Goal: Task Accomplishment & Management: Manage account settings

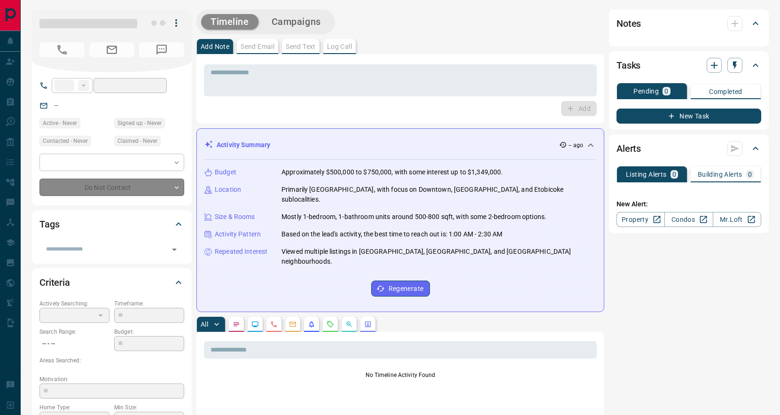
type input "**"
type input "**********"
type input "*"
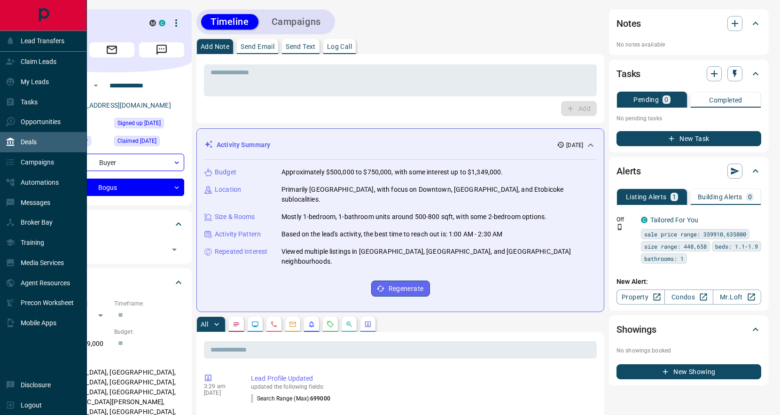
click at [37, 137] on div "Deals" at bounding box center [21, 141] width 31 height 15
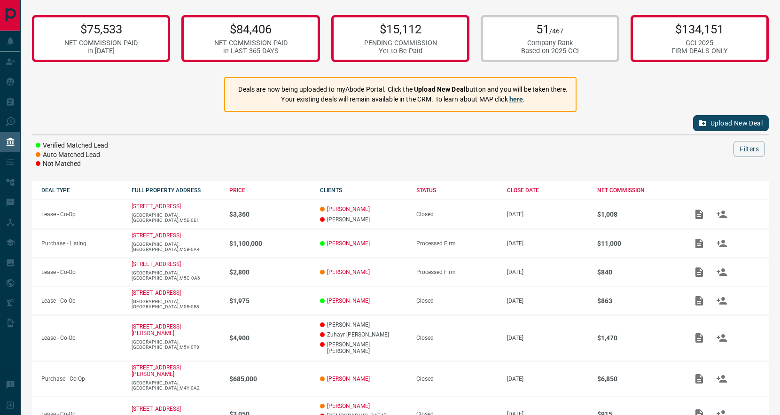
click at [748, 130] on div "Upload New Deal" at bounding box center [400, 123] width 736 height 23
click at [738, 127] on button "Upload New Deal" at bounding box center [731, 123] width 76 height 16
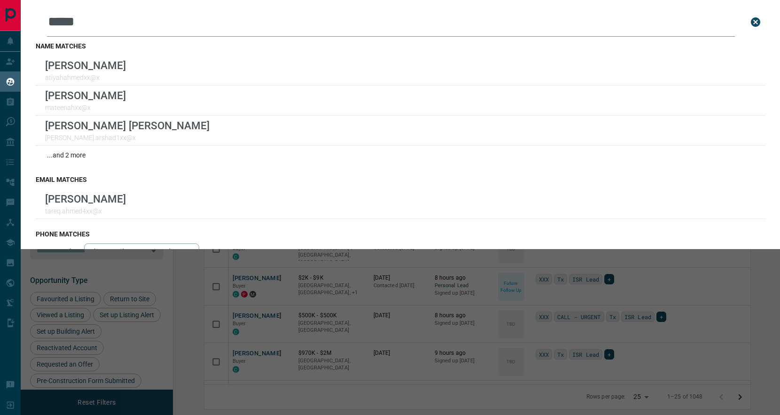
scroll to position [331, 602]
click at [681, 267] on div "Leads Search Bar ***** Search for a lead by name, email, phone, or id name matc…" at bounding box center [411, 207] width 780 height 415
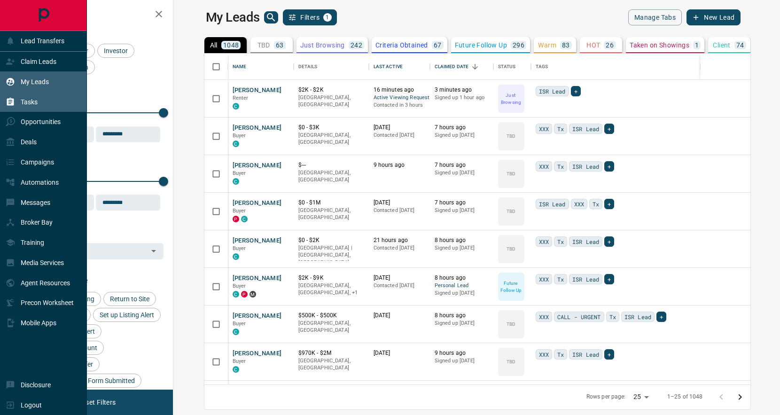
click at [46, 99] on div "Tasks" at bounding box center [43, 102] width 87 height 20
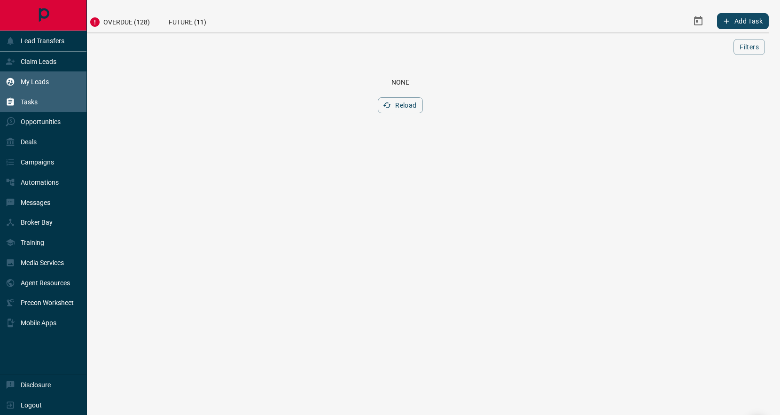
click at [58, 82] on div "My Leads" at bounding box center [43, 81] width 87 height 20
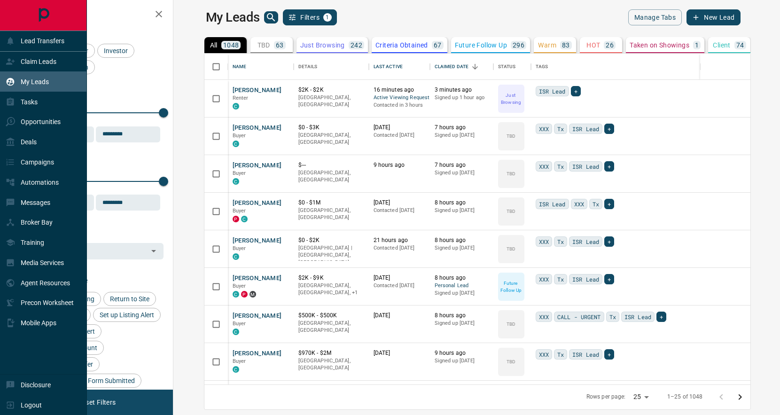
scroll to position [331, 602]
click at [63, 58] on div "Claim Leads" at bounding box center [43, 62] width 87 height 20
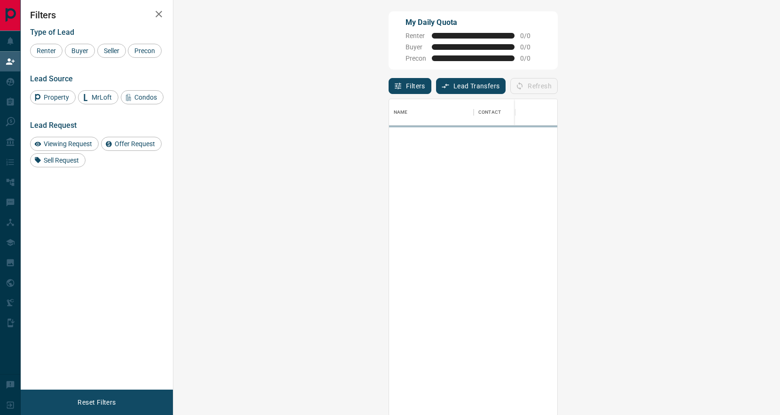
scroll to position [317, 586]
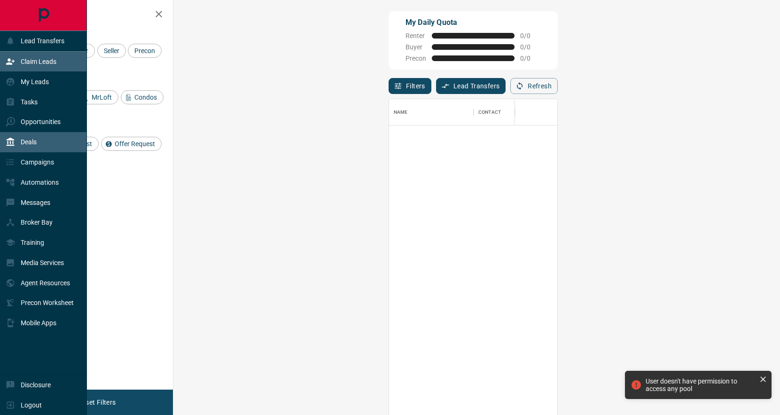
click at [48, 142] on div "Deals" at bounding box center [43, 142] width 87 height 20
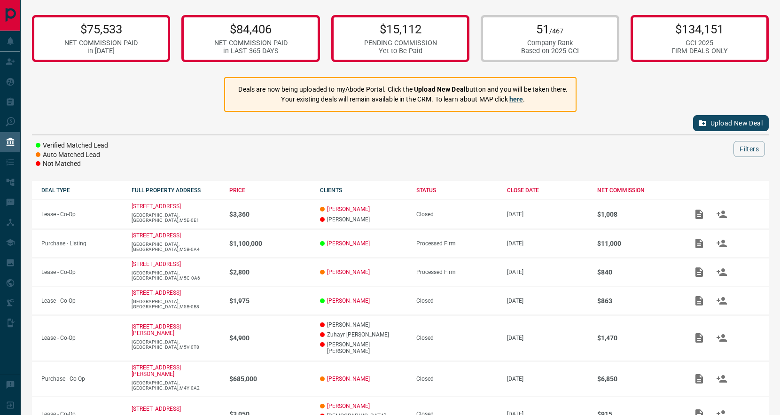
click at [706, 117] on button "Upload New Deal" at bounding box center [731, 123] width 76 height 16
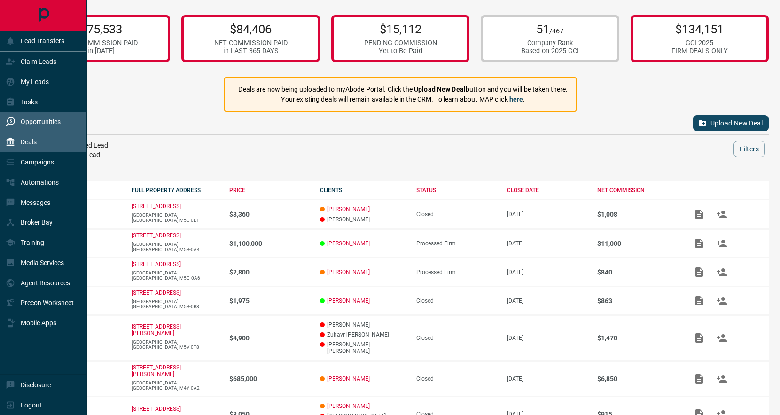
click at [27, 124] on p "Opportunities" at bounding box center [41, 122] width 40 height 8
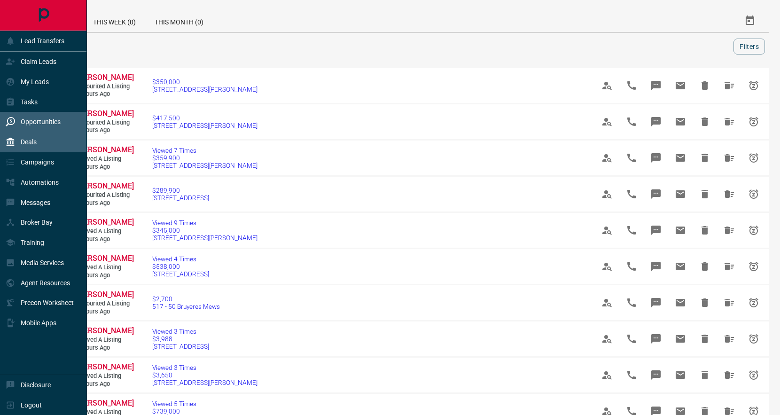
click at [48, 141] on div "Deals" at bounding box center [43, 142] width 87 height 20
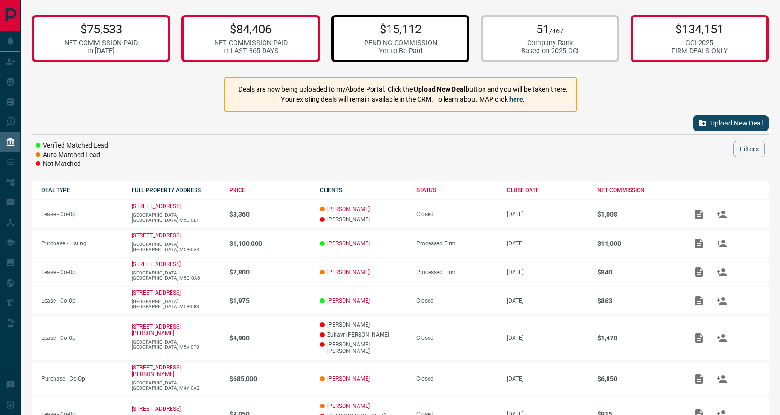
click at [386, 35] on p "$15,112" at bounding box center [400, 29] width 73 height 14
click at [393, 27] on p "$15,112" at bounding box center [400, 29] width 73 height 14
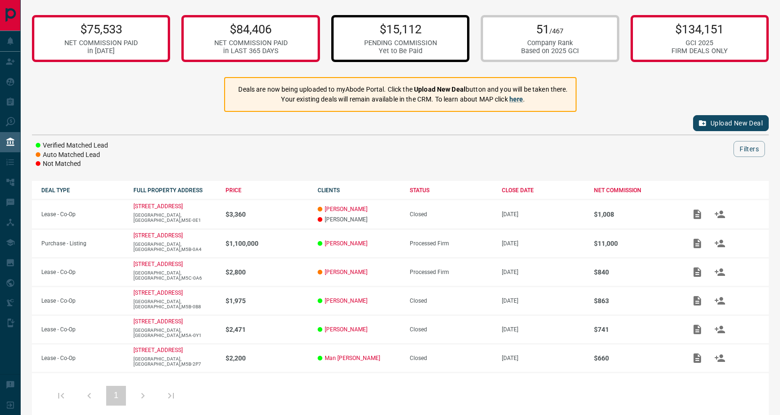
click at [564, 46] on div "Company Rank" at bounding box center [550, 43] width 58 height 8
click at [682, 52] on div "FIRM DEALS ONLY" at bounding box center [699, 51] width 56 height 8
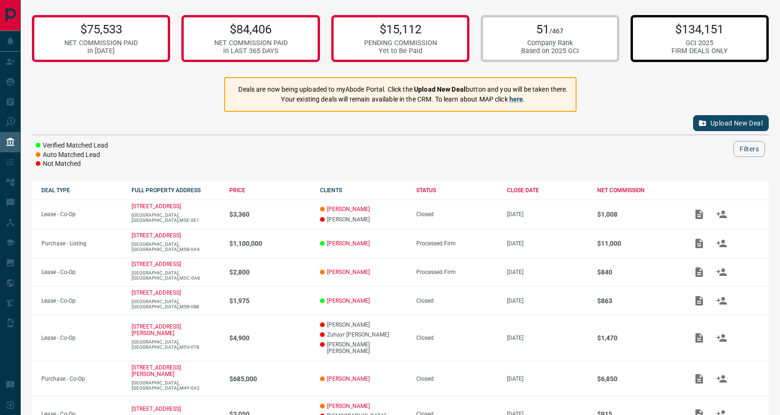
click at [681, 43] on div "GCI 2025" at bounding box center [699, 43] width 56 height 8
click at [688, 27] on p "$134,151" at bounding box center [699, 29] width 56 height 14
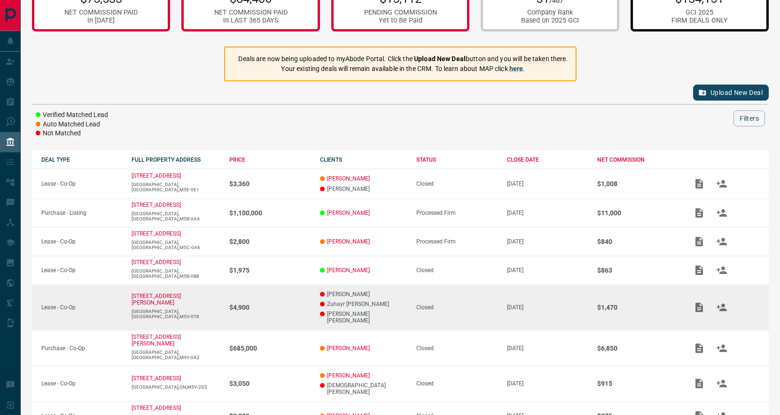
scroll to position [46, 0]
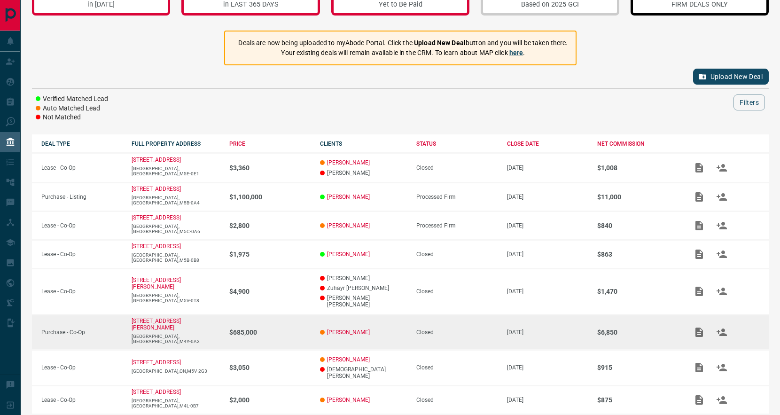
click at [563, 326] on td "[DATE]" at bounding box center [542, 331] width 90 height 35
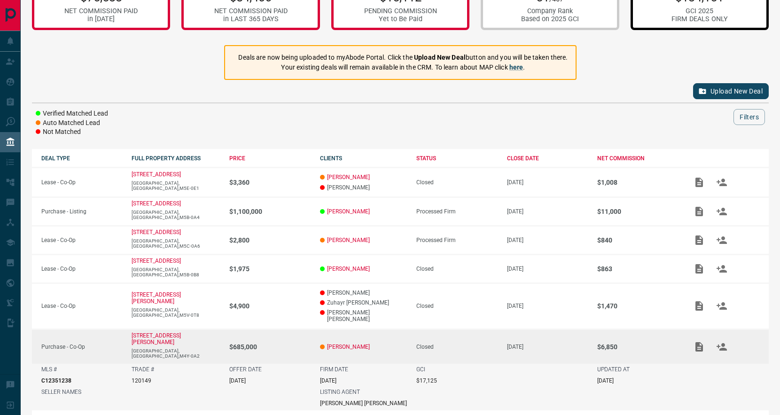
scroll to position [0, 0]
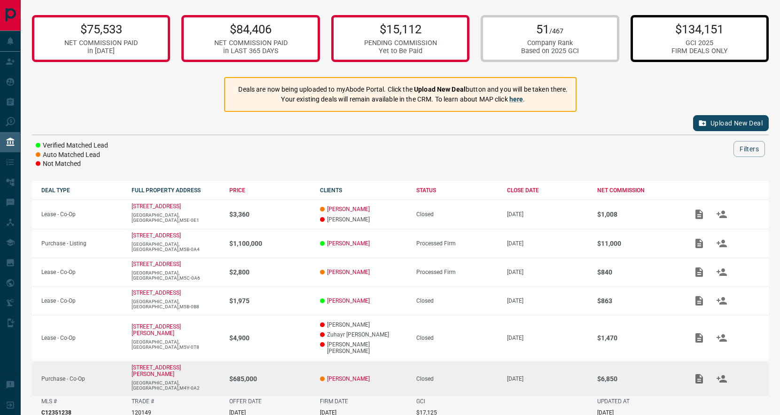
click at [618, 159] on div "Verified Matched Lead Auto Matched Lead Not Matched Filters" at bounding box center [400, 155] width 736 height 28
click at [605, 141] on div at bounding box center [429, 149] width 608 height 16
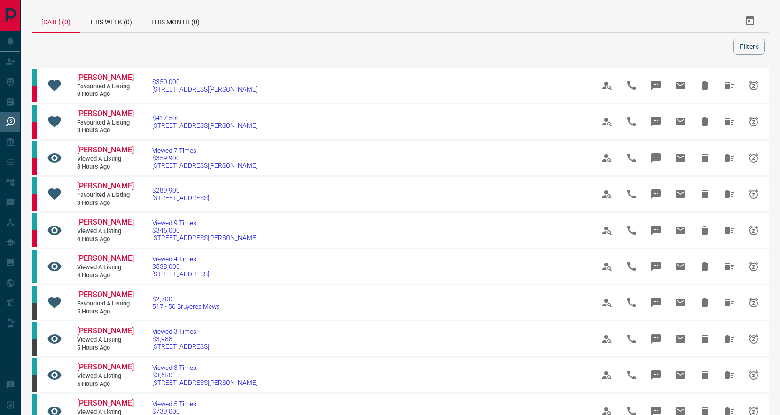
click at [63, 25] on div "[DATE] (0)" at bounding box center [56, 20] width 48 height 23
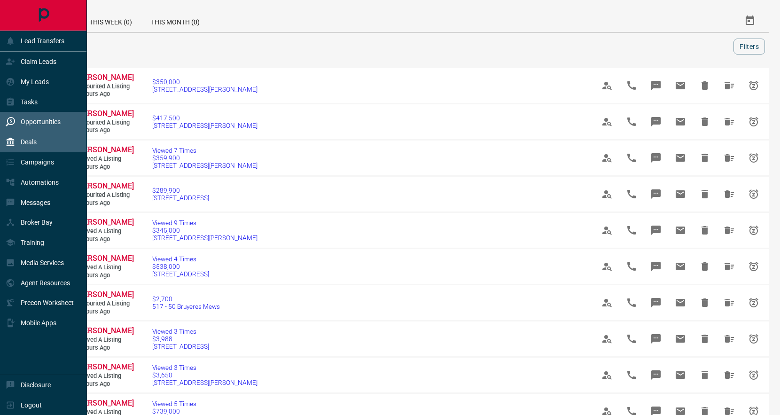
click at [52, 145] on div "Deals" at bounding box center [43, 142] width 87 height 20
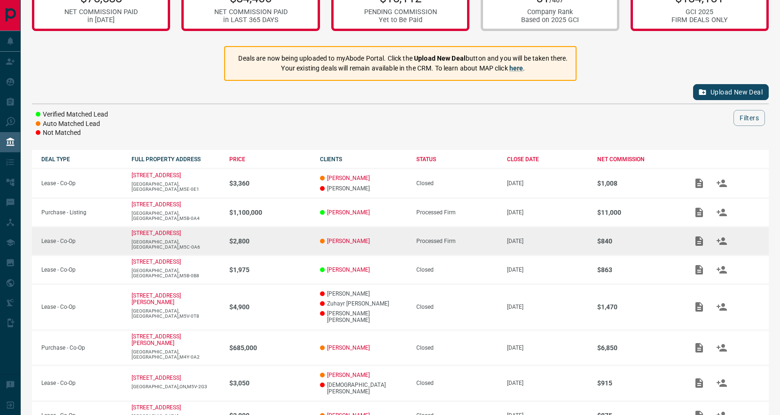
scroll to position [37, 0]
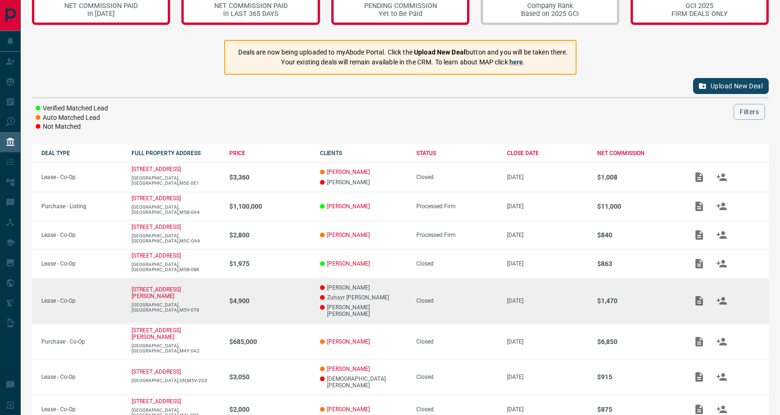
click at [472, 299] on div "Closed" at bounding box center [456, 300] width 81 height 7
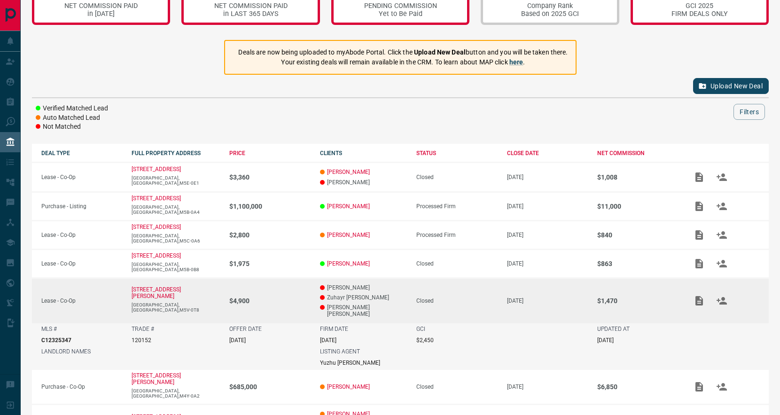
click at [699, 297] on icon "Add / View Documents" at bounding box center [699, 300] width 8 height 9
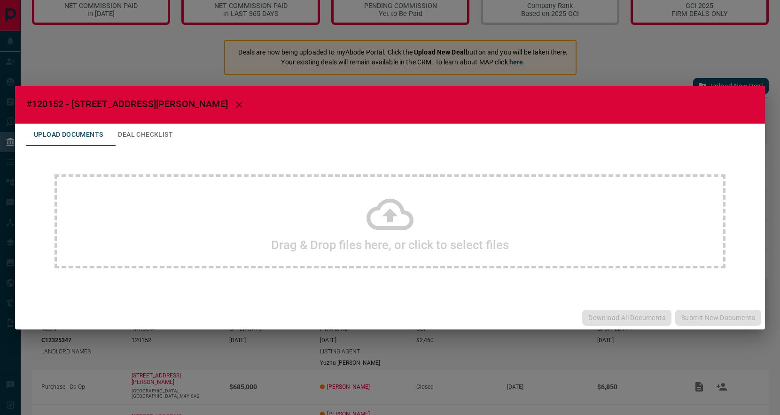
click at [153, 125] on button "Deal Checklist" at bounding box center [145, 135] width 70 height 23
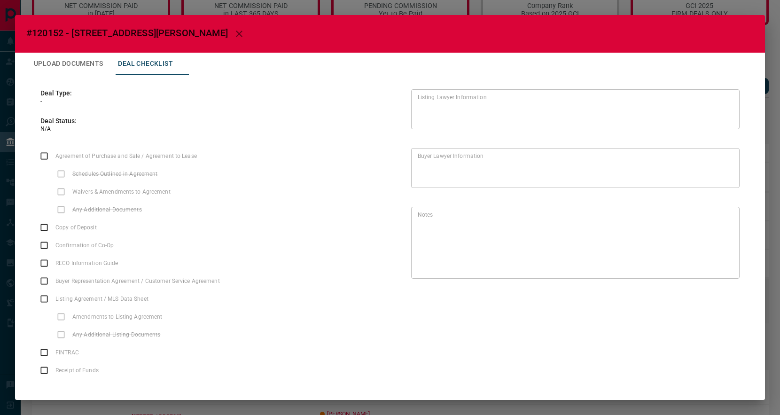
click at [228, 39] on button "button" at bounding box center [239, 34] width 23 height 23
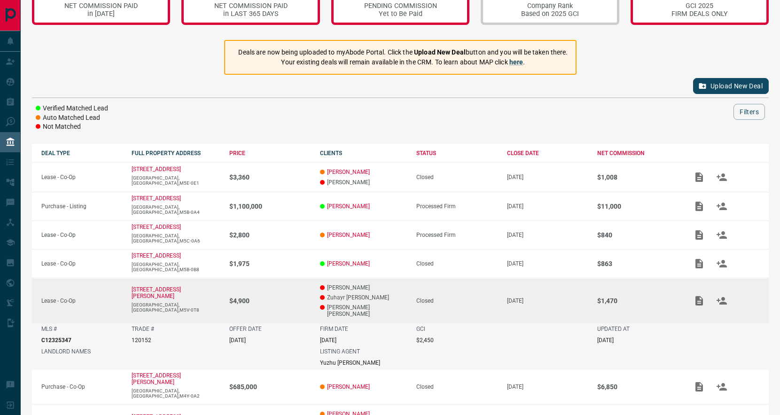
click at [165, 91] on div "Upload New Deal" at bounding box center [400, 86] width 736 height 23
click at [721, 88] on button "Upload New Deal" at bounding box center [731, 86] width 76 height 16
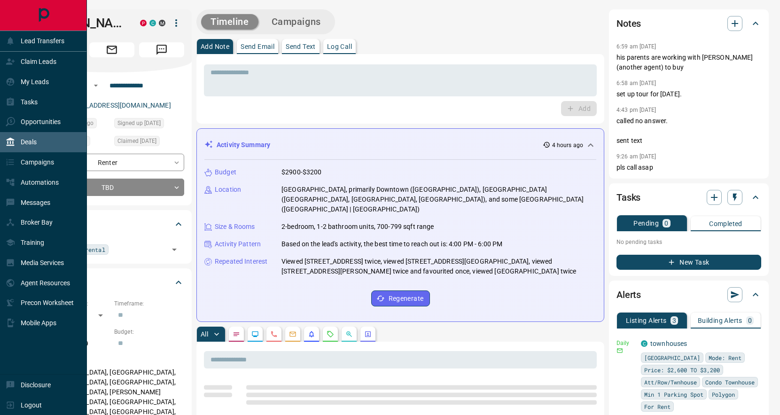
click at [49, 140] on div "Deals" at bounding box center [43, 142] width 87 height 20
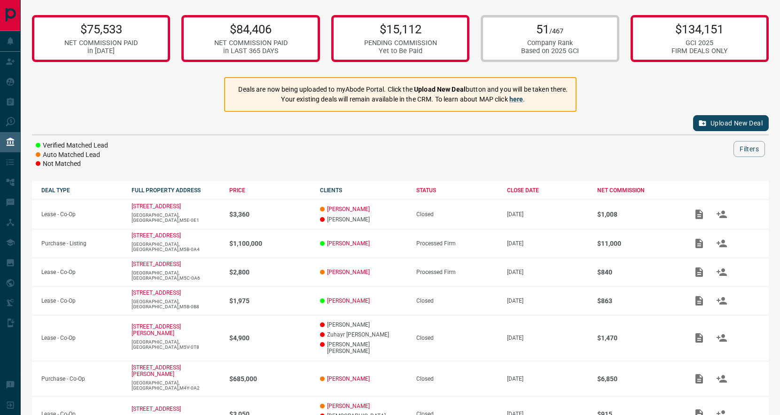
click at [732, 118] on button "Upload New Deal" at bounding box center [731, 123] width 76 height 16
